Goal: Check status

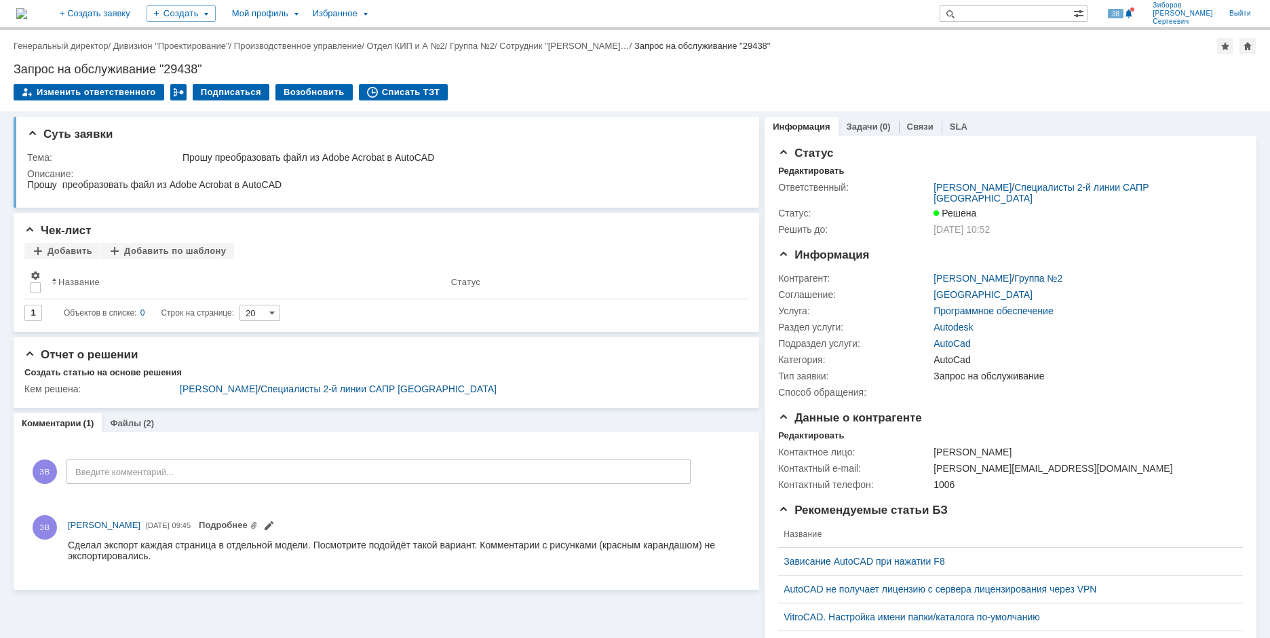
click at [27, 14] on img at bounding box center [21, 13] width 11 height 11
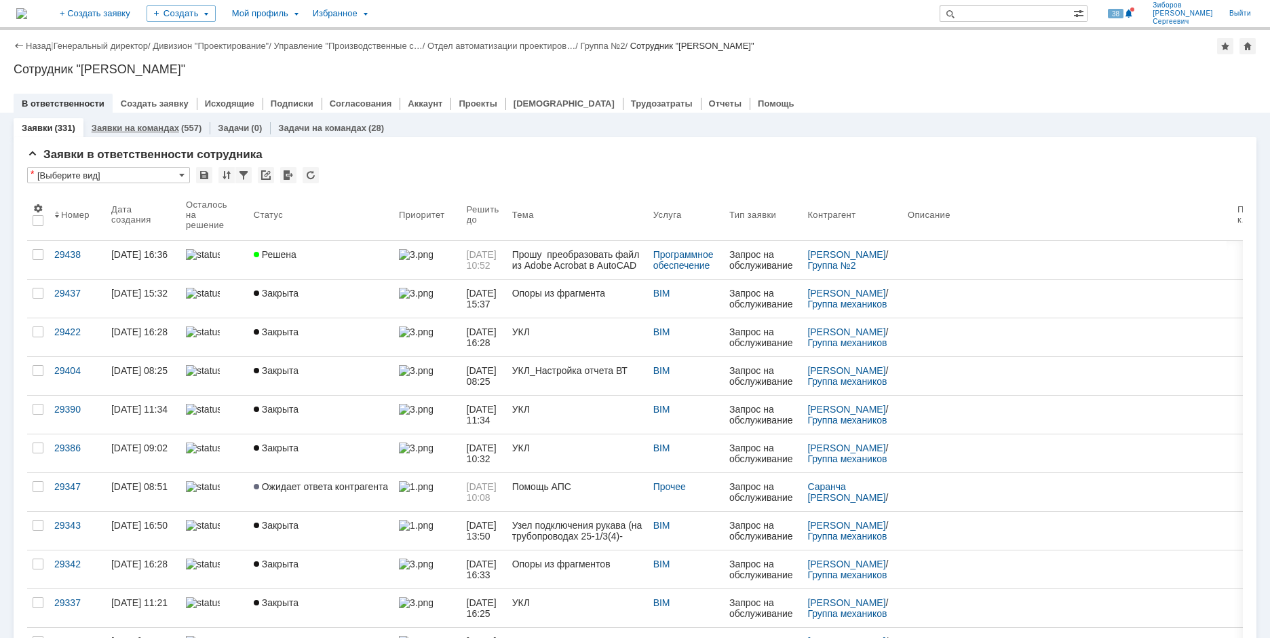
click at [160, 132] on link "Заявки на командах" at bounding box center [136, 128] width 88 height 10
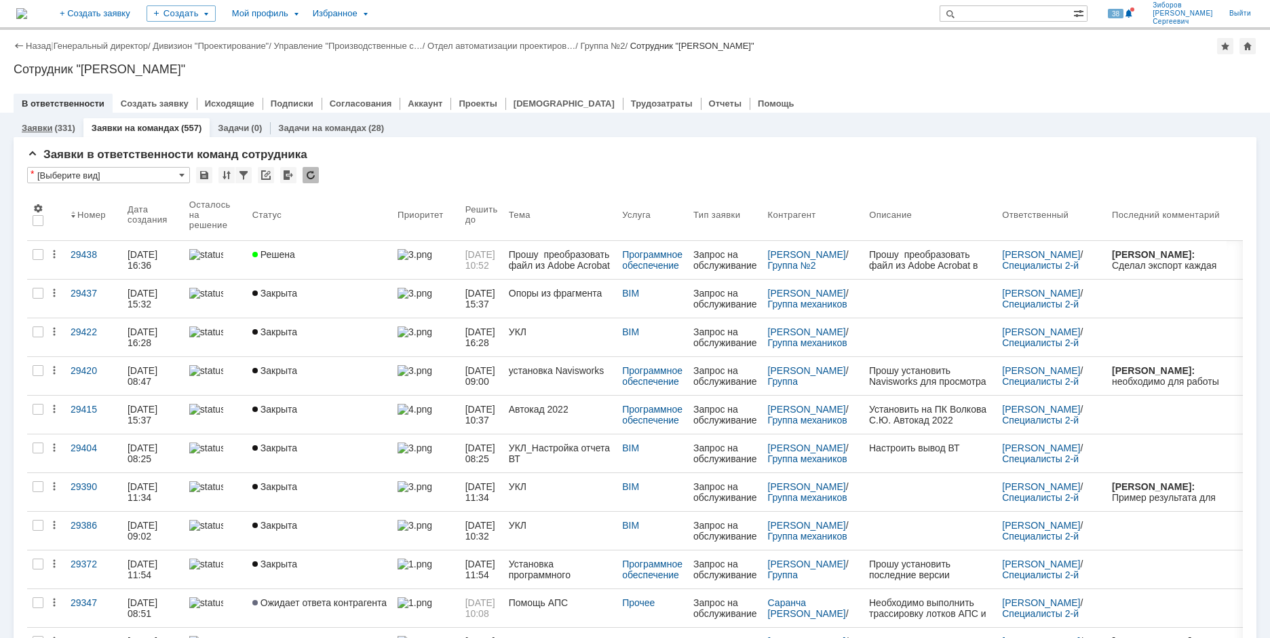
click at [40, 125] on link "Заявки" at bounding box center [37, 128] width 31 height 10
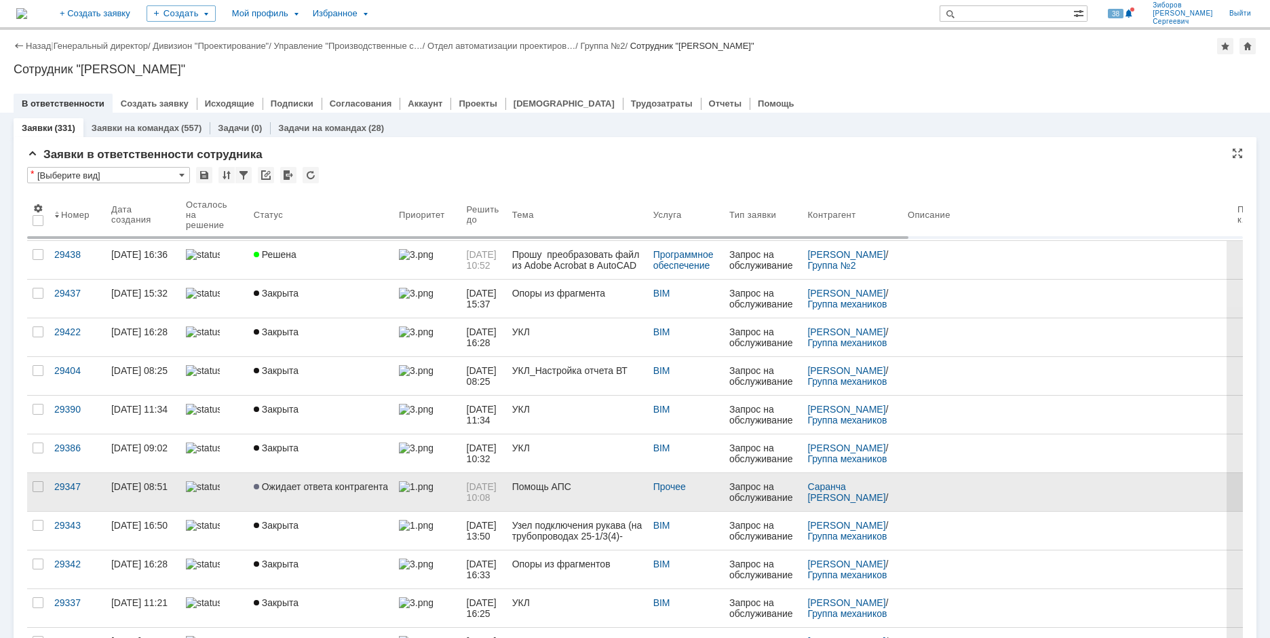
click at [294, 487] on span "Ожидает ответа контрагента" at bounding box center [321, 486] width 134 height 11
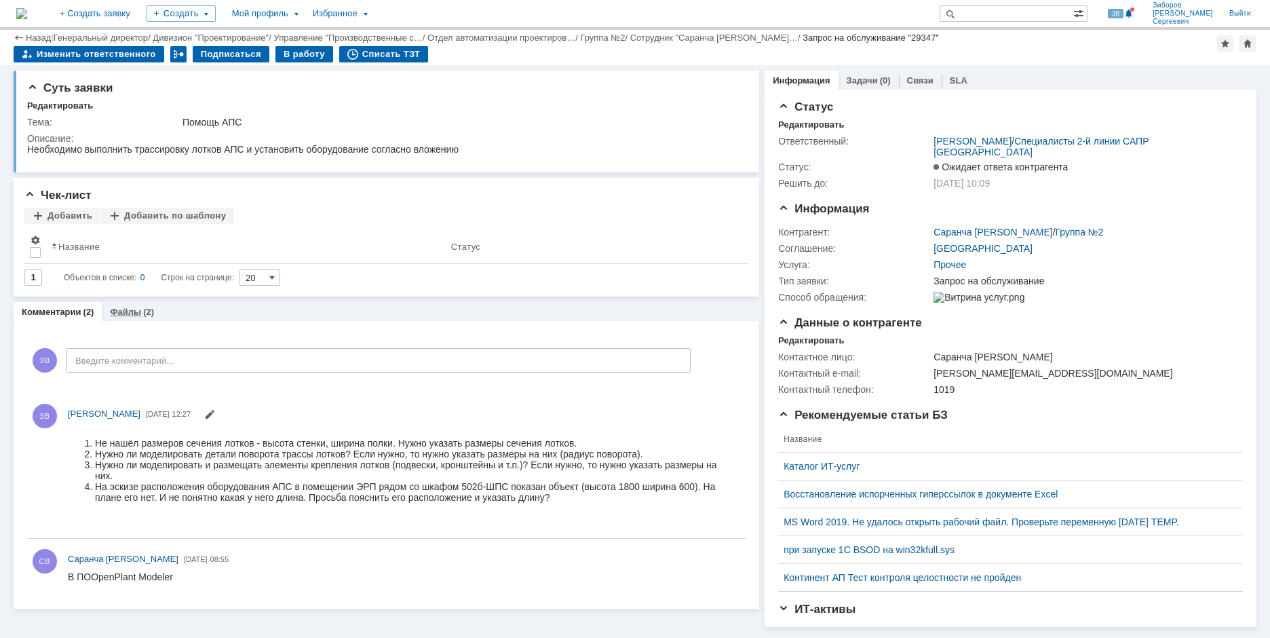
click at [130, 310] on link "Файлы" at bounding box center [125, 312] width 31 height 10
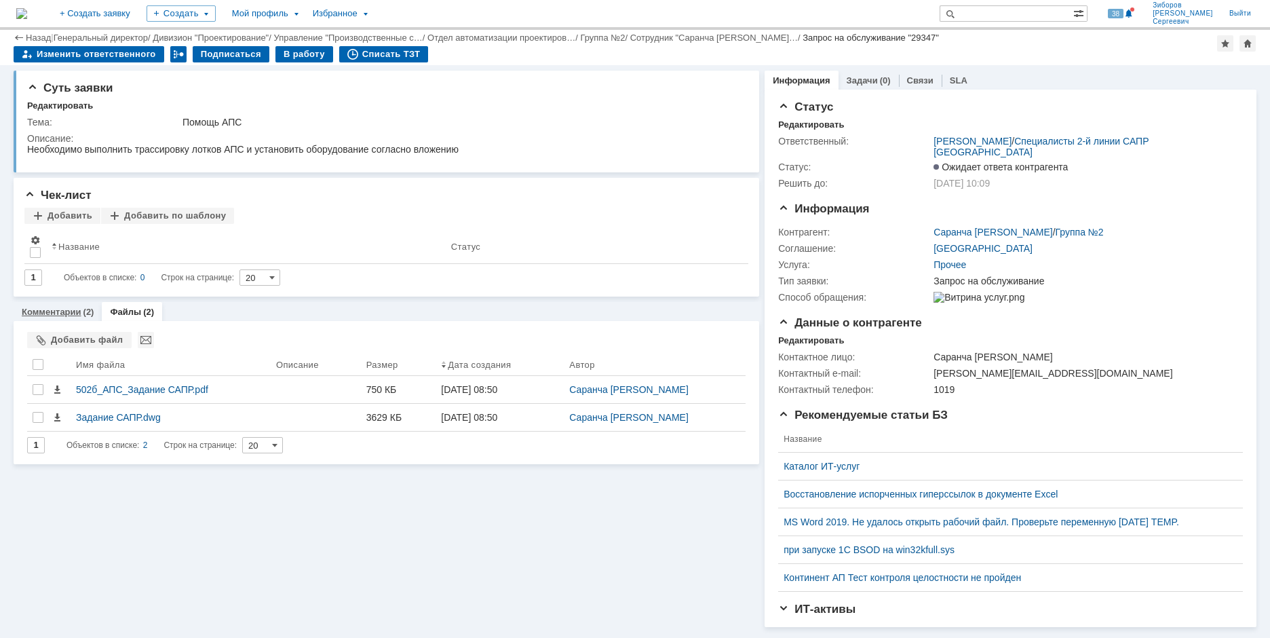
click at [52, 307] on link "Комментарии" at bounding box center [52, 312] width 60 height 10
